Goal: Information Seeking & Learning: Learn about a topic

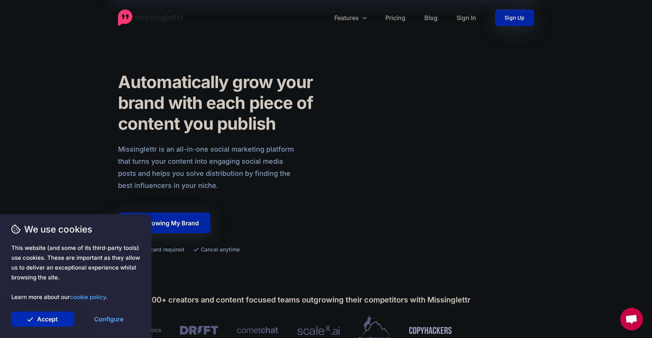
click at [42, 317] on link "Accept" at bounding box center [42, 319] width 62 height 15
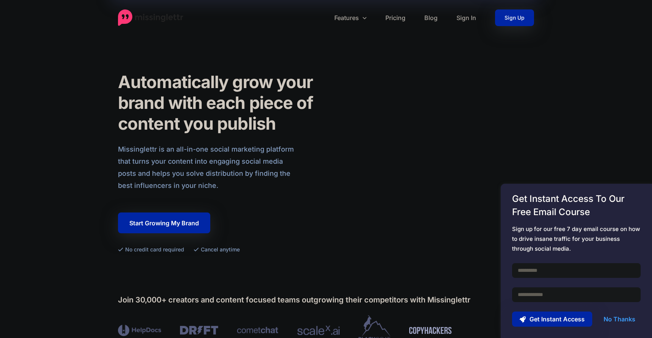
click at [619, 319] on link "No Thanks" at bounding box center [619, 319] width 47 height 15
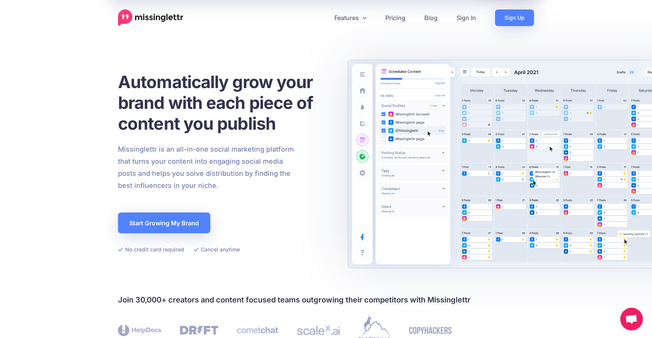
click at [310, 155] on div "Missinglettr is an all-in-one social marketing platform that turns your content…" at bounding box center [224, 167] width 225 height 48
click at [358, 20] on link "Features" at bounding box center [350, 17] width 51 height 17
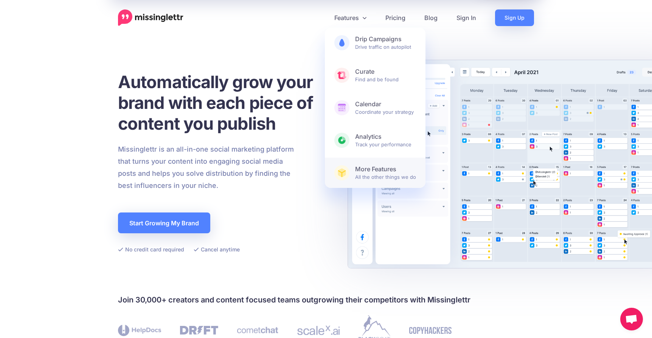
click at [381, 176] on span "More Features All the other things we do" at bounding box center [385, 172] width 61 height 15
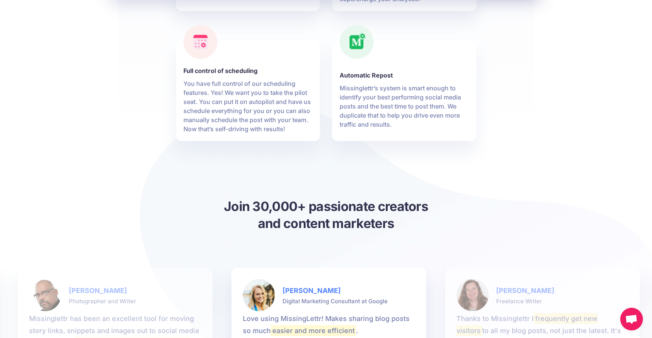
scroll to position [757, 0]
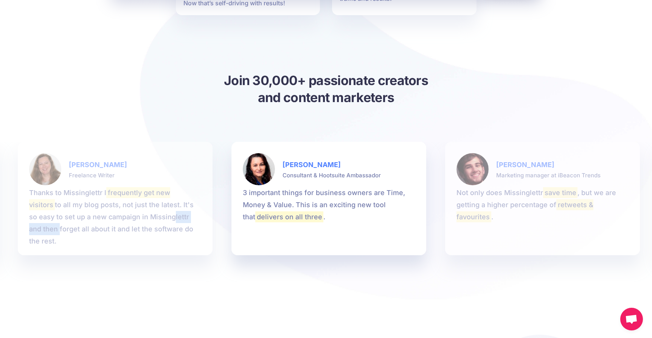
drag, startPoint x: 140, startPoint y: 217, endPoint x: 205, endPoint y: 215, distance: 65.1
click at [205, 215] on li "Britt M. Freelance Writer Thanks to Missinglettr I frequently get new visitors …" at bounding box center [115, 199] width 195 height 114
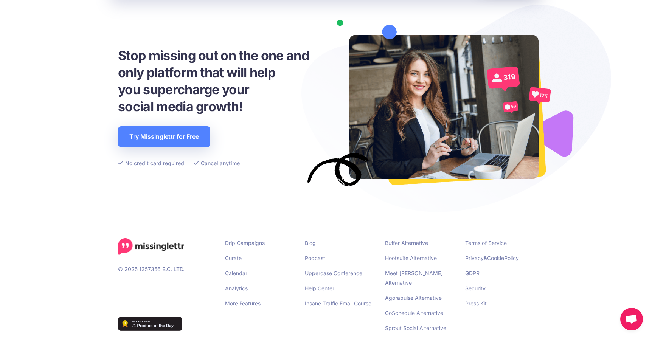
scroll to position [1101, 0]
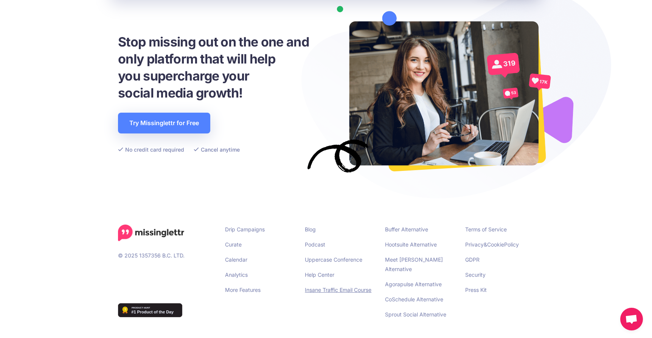
click at [345, 290] on link "Insane Traffic Email Course" at bounding box center [338, 290] width 67 height 6
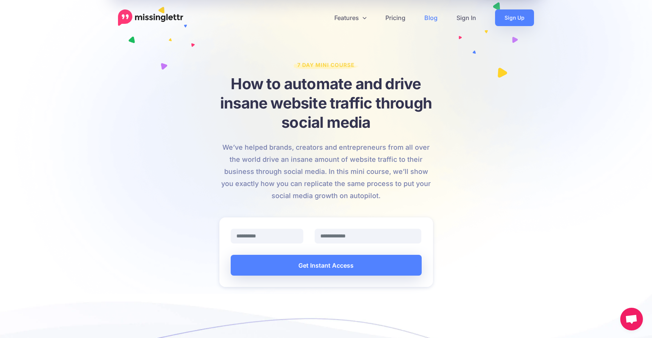
click at [429, 20] on link "Blog" at bounding box center [431, 17] width 32 height 17
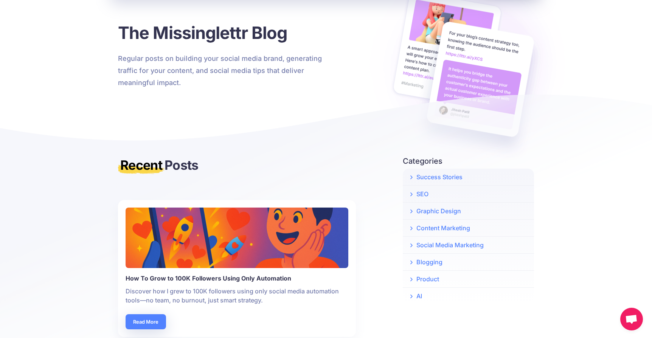
scroll to position [126, 0]
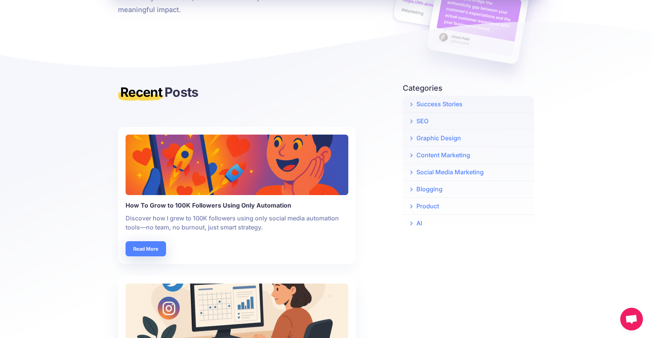
click at [208, 217] on p "Discover how I grew to 100K followers using only social media automation tools—…" at bounding box center [237, 223] width 223 height 18
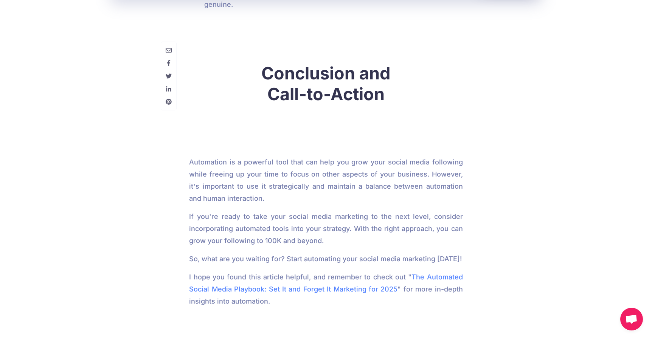
scroll to position [1829, 0]
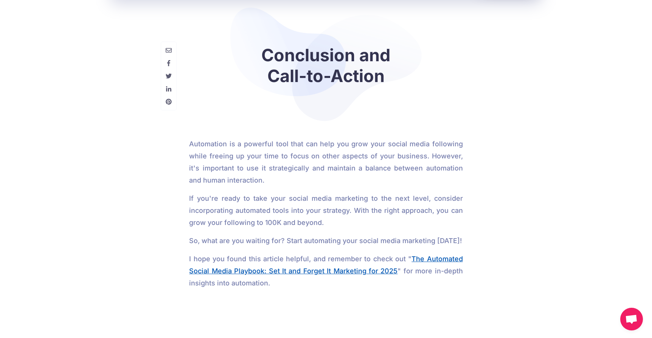
click at [305, 267] on link "The Automated Social Media Playbook: Set It and Forget It Marketing for 2025" at bounding box center [326, 265] width 274 height 20
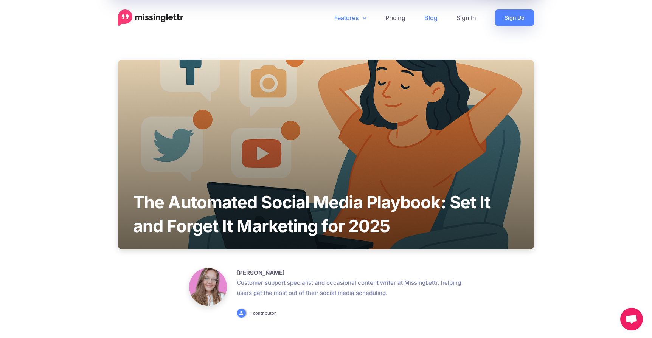
click at [353, 18] on link "Features" at bounding box center [350, 17] width 51 height 17
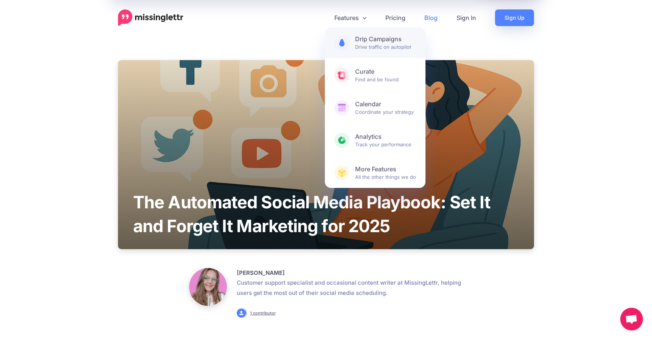
click at [384, 40] on b "Drip Campaigns" at bounding box center [385, 39] width 61 height 8
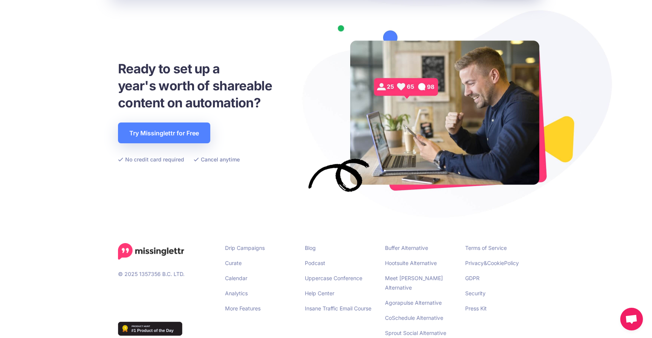
scroll to position [1679, 0]
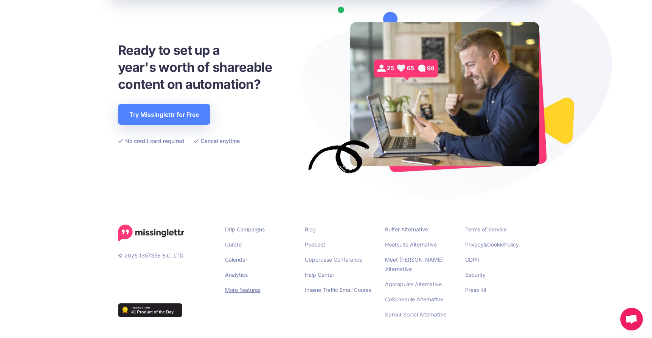
click at [250, 289] on link "More Features" at bounding box center [243, 290] width 36 height 6
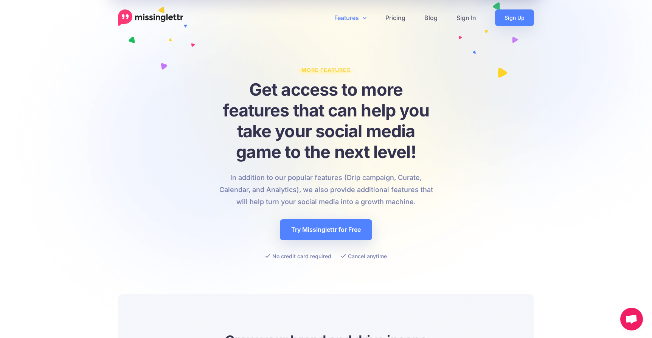
click at [353, 17] on link "Features" at bounding box center [350, 17] width 51 height 17
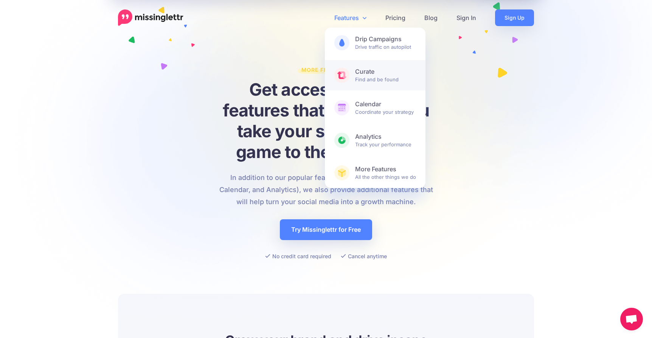
click at [374, 70] on b "Curate" at bounding box center [385, 72] width 61 height 8
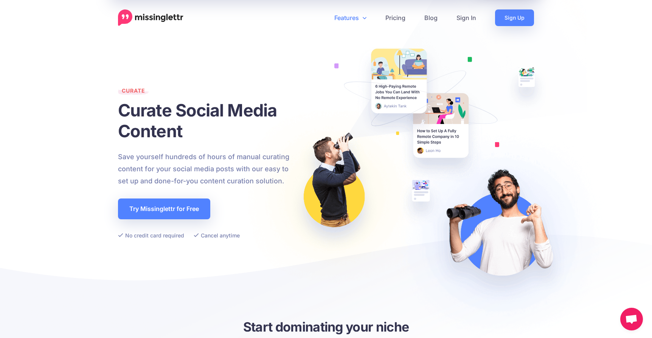
click at [357, 17] on link "Features" at bounding box center [350, 17] width 51 height 17
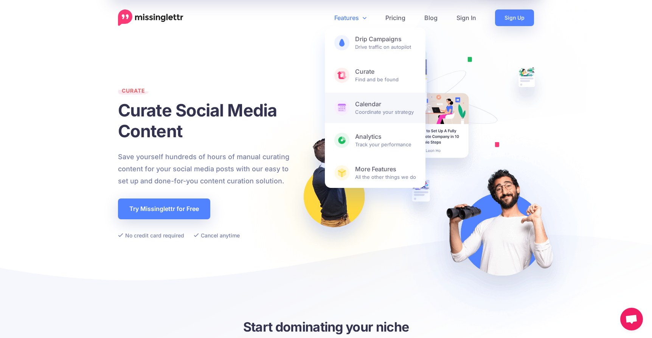
click at [384, 107] on b "Calendar" at bounding box center [385, 104] width 61 height 8
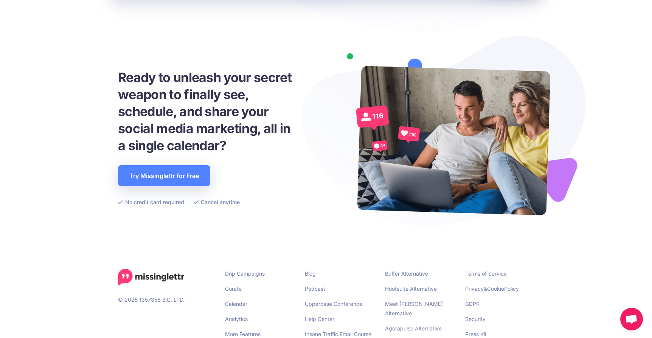
scroll to position [1921, 0]
